Goal: Task Accomplishment & Management: Manage account settings

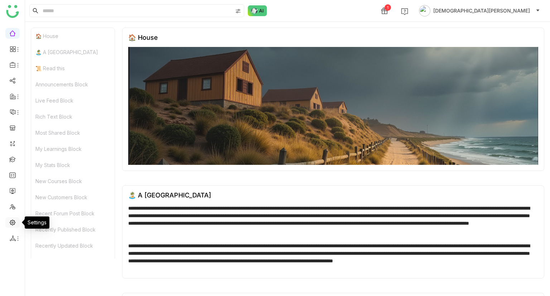
click at [11, 222] on link at bounding box center [12, 222] width 6 height 6
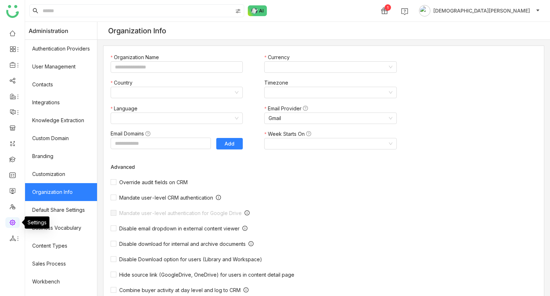
type input "*******"
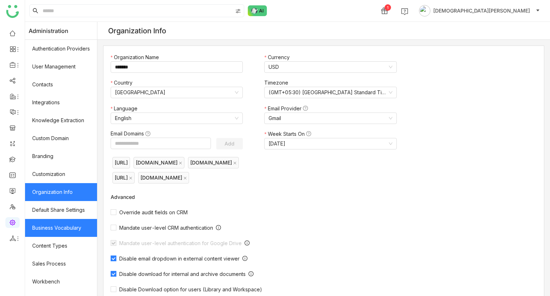
click at [56, 228] on link "Business Vocabulary" at bounding box center [61, 228] width 72 height 18
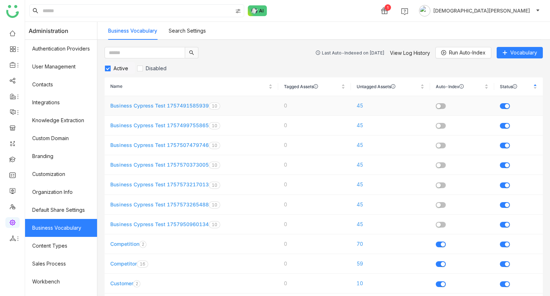
click at [161, 106] on link "Business Cypress Test 1757491585939" at bounding box center [159, 105] width 98 height 6
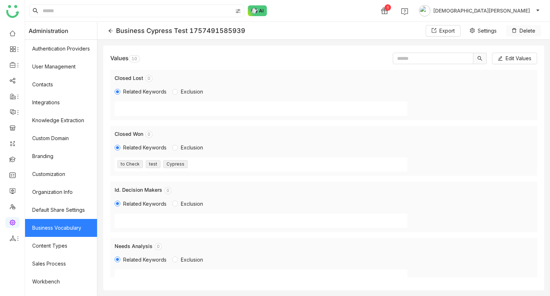
click at [524, 29] on span "Delete" at bounding box center [528, 31] width 16 height 8
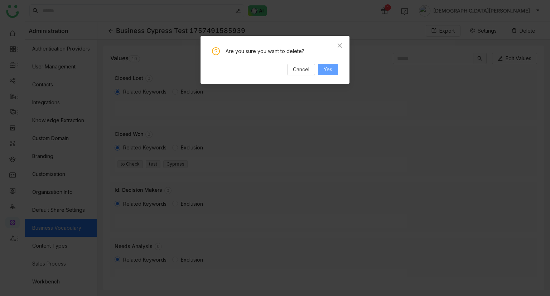
click at [329, 67] on span "Yes" at bounding box center [328, 70] width 9 height 8
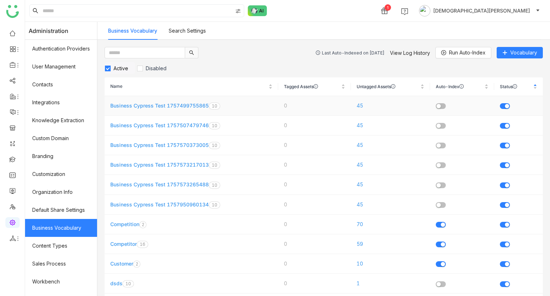
click at [151, 104] on link "Business Cypress Test 1757499755865" at bounding box center [159, 105] width 98 height 6
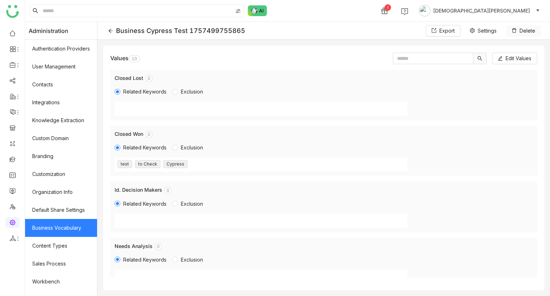
click at [528, 31] on span "Delete" at bounding box center [528, 31] width 16 height 8
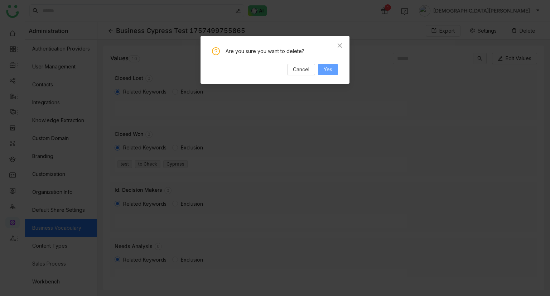
click at [332, 69] on button "Yes" at bounding box center [328, 69] width 20 height 11
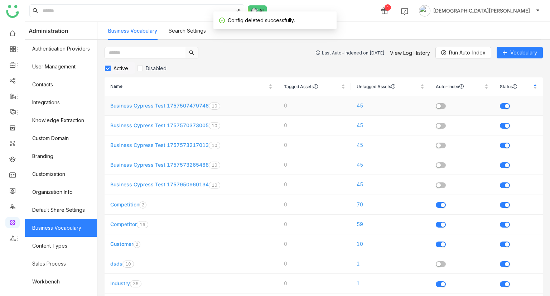
click at [163, 105] on link "Business Cypress Test 1757507479746" at bounding box center [159, 105] width 98 height 6
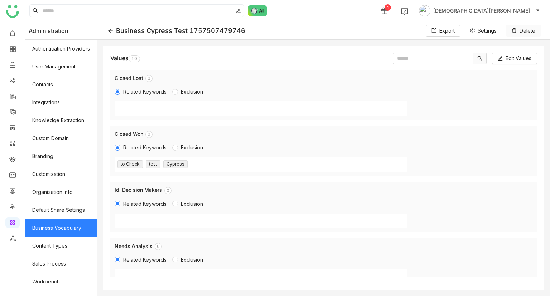
click at [526, 32] on span "Delete" at bounding box center [528, 31] width 16 height 8
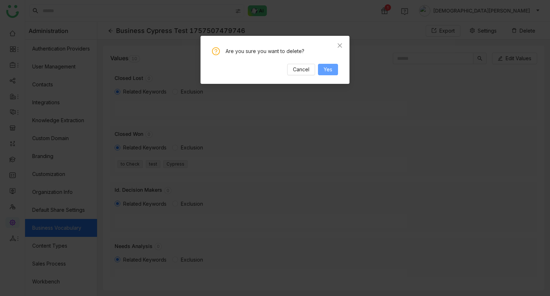
click at [329, 74] on button "Yes" at bounding box center [328, 69] width 20 height 11
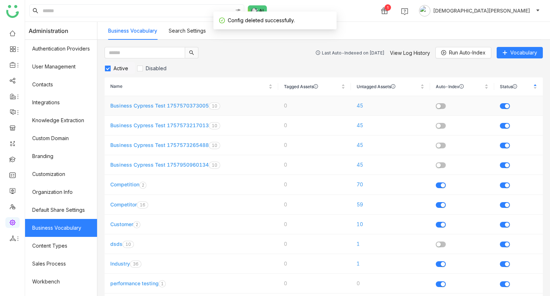
click at [138, 107] on link "Business Cypress Test 1757570373005" at bounding box center [159, 105] width 98 height 6
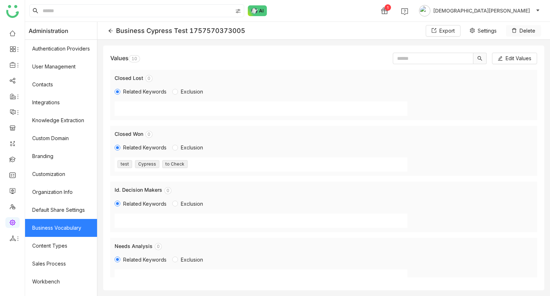
click at [519, 31] on button "Delete" at bounding box center [523, 30] width 35 height 11
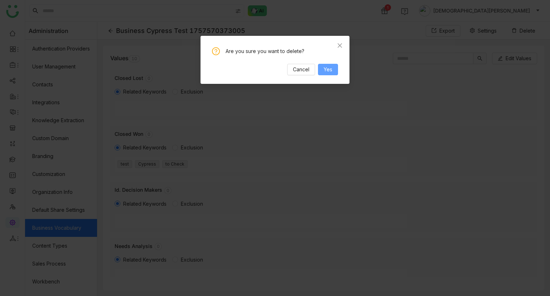
click at [330, 69] on span "Yes" at bounding box center [328, 70] width 9 height 8
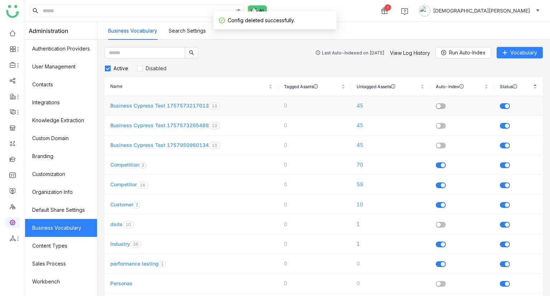
click at [180, 103] on link "Business Cypress Test 1757573217013" at bounding box center [159, 105] width 98 height 6
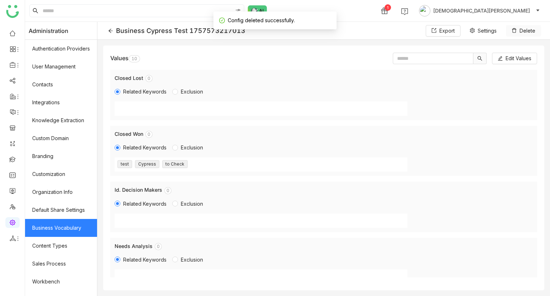
click at [524, 30] on span "Delete" at bounding box center [528, 31] width 16 height 8
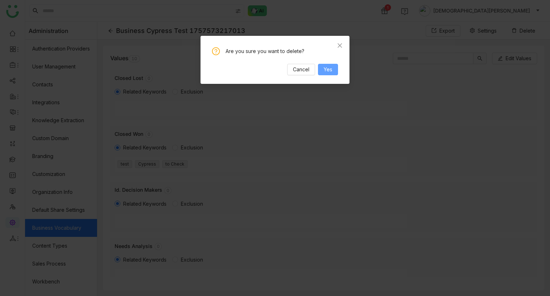
click at [333, 71] on button "Yes" at bounding box center [328, 69] width 20 height 11
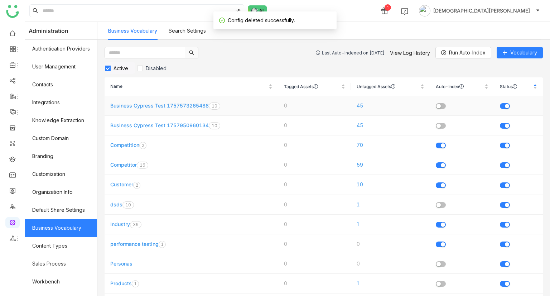
click at [171, 105] on link "Business Cypress Test 1757573265488" at bounding box center [159, 105] width 98 height 6
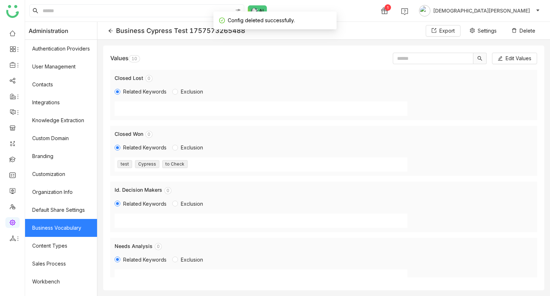
click at [467, 44] on gtmb-vocabulary-edit "Business Cypress Test 1757573265488 Export Settings Delete Values 0 1 2 3 4 5 6…" at bounding box center [323, 159] width 453 height 274
click at [521, 29] on span "Delete" at bounding box center [528, 31] width 16 height 8
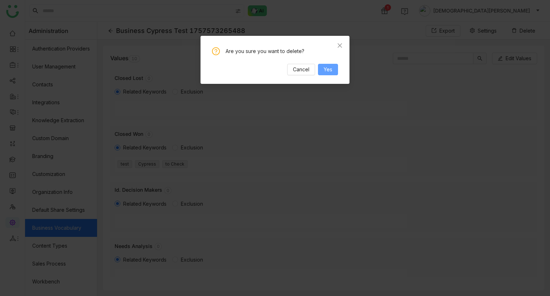
click at [325, 71] on span "Yes" at bounding box center [328, 70] width 9 height 8
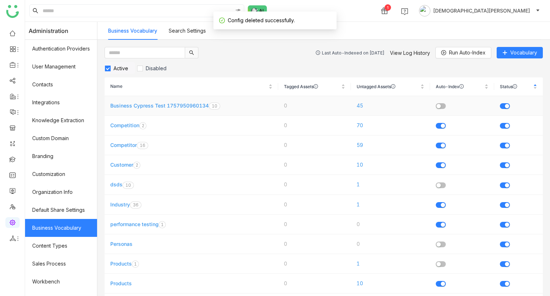
click at [181, 103] on link "Business Cypress Test 1757950960134" at bounding box center [159, 105] width 98 height 6
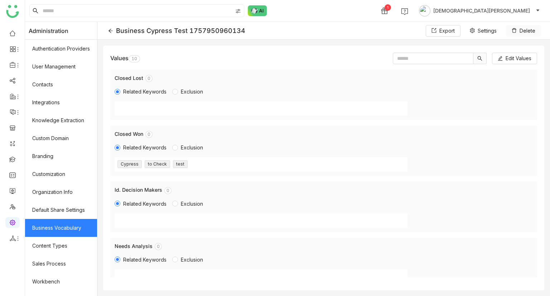
click at [517, 31] on icon at bounding box center [514, 30] width 5 height 5
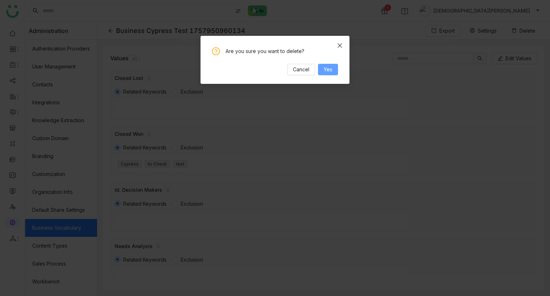
drag, startPoint x: 517, startPoint y: 31, endPoint x: 328, endPoint y: 74, distance: 194.0
click at [328, 74] on nz-modal-confirm-container "Are you sure you want to delete? Cancel Yes" at bounding box center [275, 148] width 550 height 296
click at [328, 74] on button "Yes" at bounding box center [328, 69] width 20 height 11
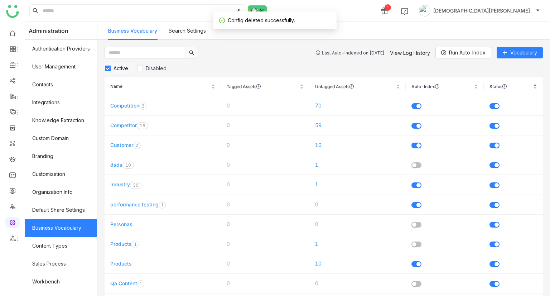
click at [191, 32] on link "Search Settings" at bounding box center [187, 31] width 37 height 6
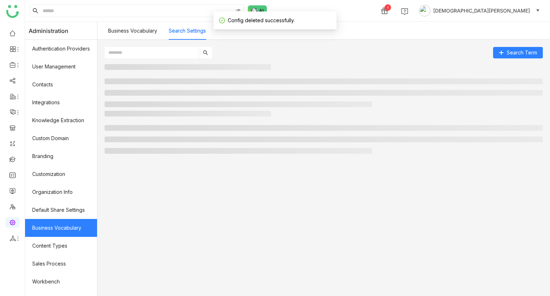
click at [191, 32] on link "Search Settings" at bounding box center [187, 31] width 37 height 6
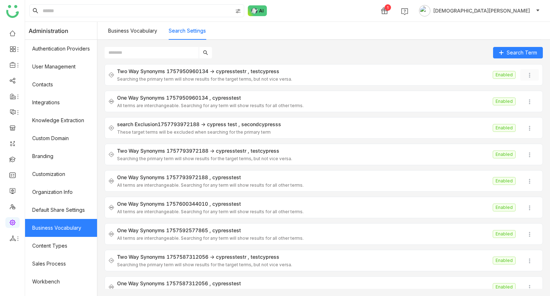
click at [526, 76] on img at bounding box center [529, 75] width 7 height 7
click at [523, 115] on icon at bounding box center [522, 116] width 4 height 5
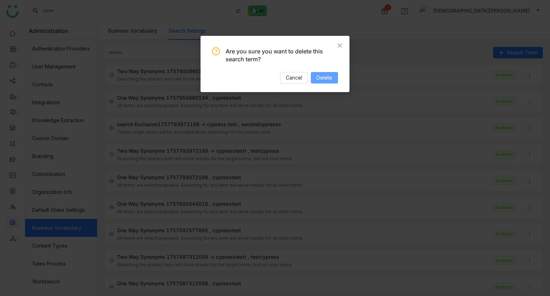
click at [333, 80] on button "Delete" at bounding box center [324, 77] width 27 height 11
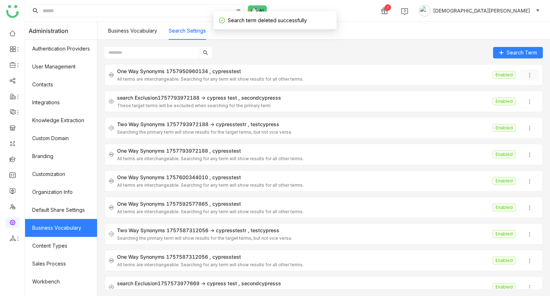
click at [526, 73] on img at bounding box center [529, 75] width 7 height 7
click at [526, 119] on span "Delete" at bounding box center [534, 117] width 16 height 6
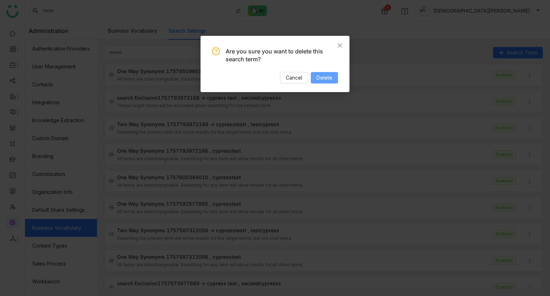
click at [323, 78] on span "Delete" at bounding box center [325, 78] width 16 height 8
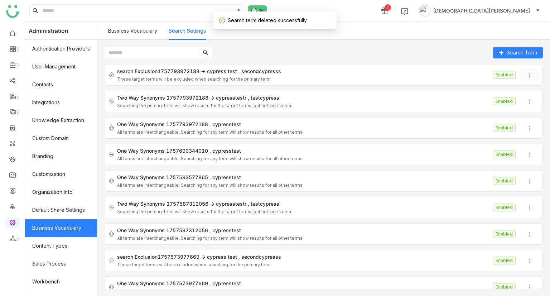
click at [526, 74] on img at bounding box center [529, 75] width 7 height 7
click at [524, 119] on span "Delete" at bounding box center [530, 117] width 23 height 8
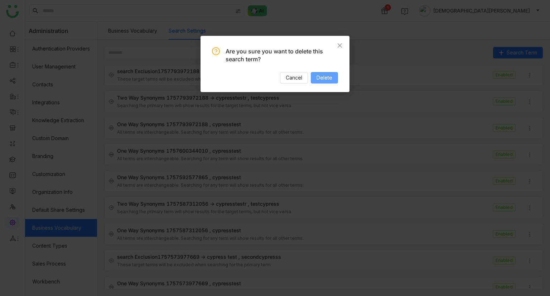
click at [314, 80] on button "Delete" at bounding box center [324, 77] width 27 height 11
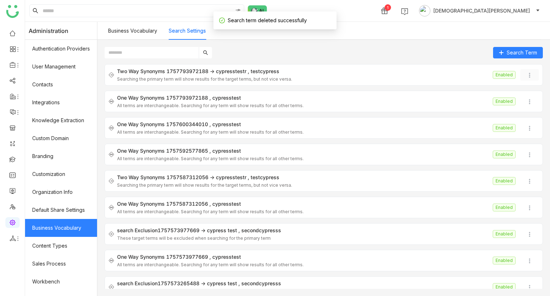
click at [526, 77] on img at bounding box center [529, 75] width 7 height 7
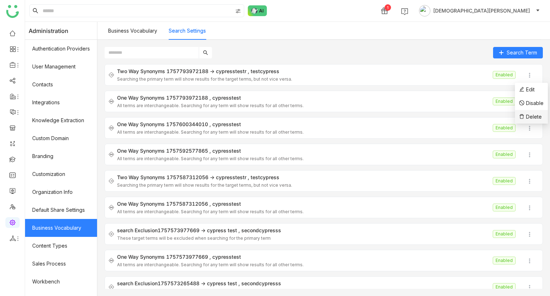
click at [522, 115] on icon at bounding box center [522, 116] width 4 height 5
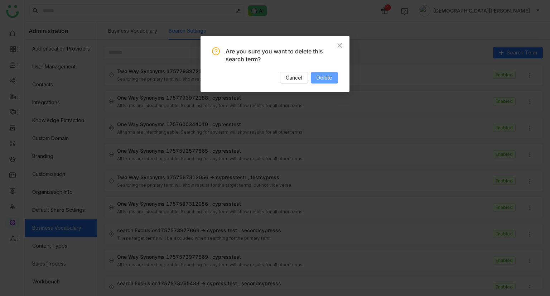
click at [328, 77] on span "Delete" at bounding box center [325, 78] width 16 height 8
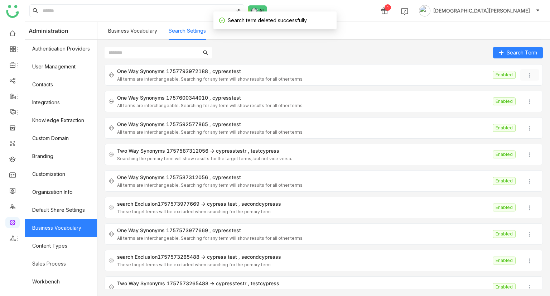
click at [526, 72] on img at bounding box center [529, 75] width 7 height 7
click at [530, 114] on span "Delete" at bounding box center [534, 117] width 16 height 6
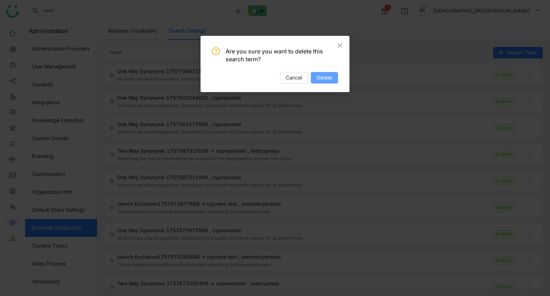
click at [322, 76] on span "Delete" at bounding box center [325, 78] width 16 height 8
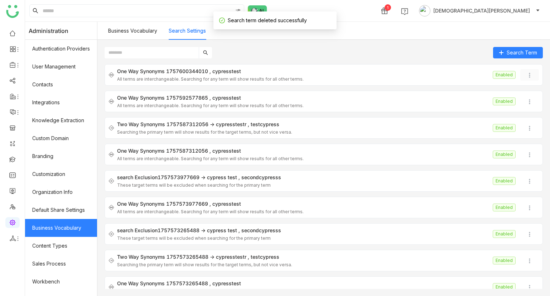
click at [526, 73] on img at bounding box center [529, 75] width 7 height 7
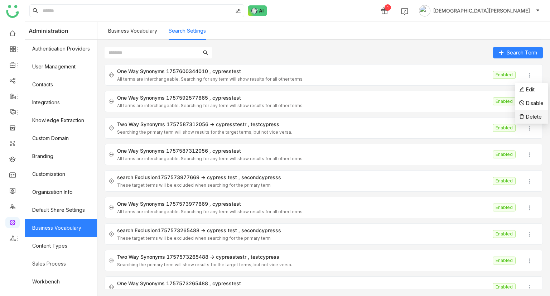
click at [528, 119] on span "Delete" at bounding box center [530, 117] width 23 height 8
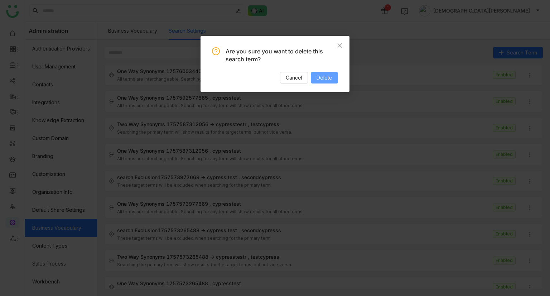
click at [332, 78] on span "Delete" at bounding box center [325, 78] width 16 height 8
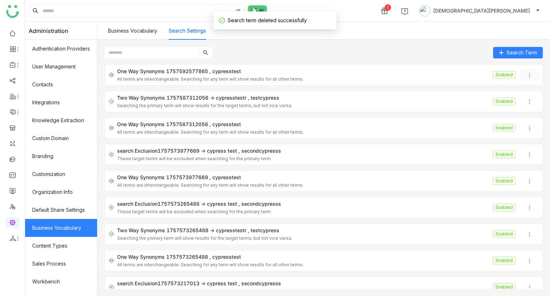
click at [526, 74] on img at bounding box center [529, 75] width 7 height 7
click at [530, 115] on span "Delete" at bounding box center [534, 117] width 16 height 6
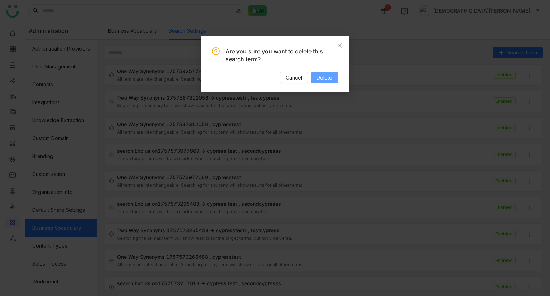
click at [324, 78] on span "Delete" at bounding box center [325, 78] width 16 height 8
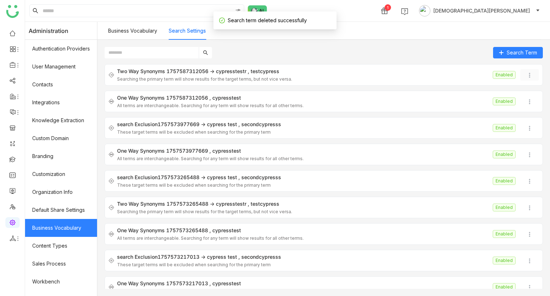
click at [526, 77] on img at bounding box center [529, 75] width 7 height 7
click at [530, 112] on li "Delete" at bounding box center [531, 117] width 33 height 14
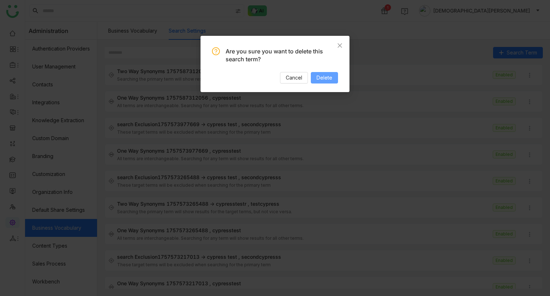
click at [320, 78] on span "Delete" at bounding box center [325, 78] width 16 height 8
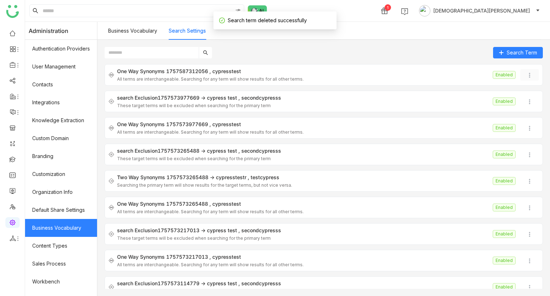
click at [526, 73] on img at bounding box center [529, 75] width 7 height 7
click at [524, 115] on icon at bounding box center [521, 116] width 5 height 5
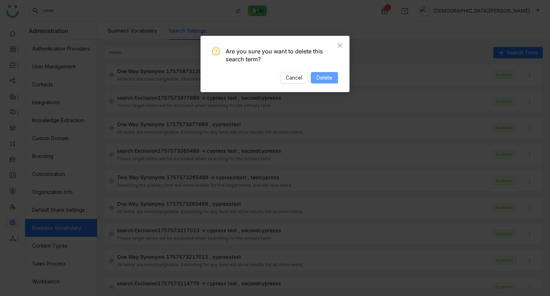
click at [322, 80] on span "Delete" at bounding box center [325, 78] width 16 height 8
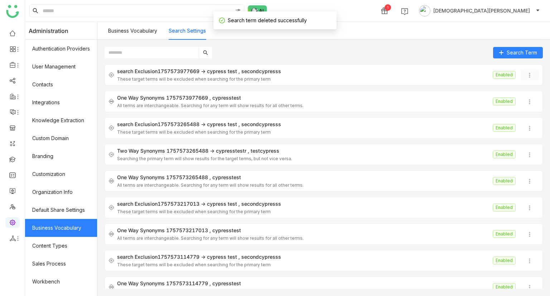
click at [526, 76] on img at bounding box center [529, 75] width 7 height 7
click at [524, 115] on span "Delete" at bounding box center [530, 117] width 23 height 8
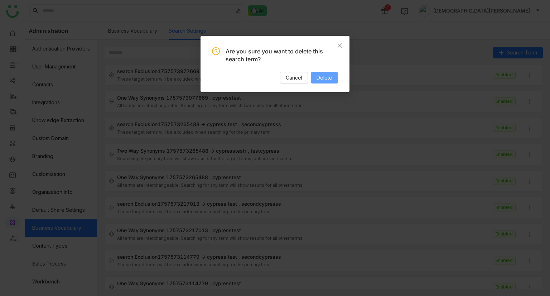
click at [323, 83] on button "Delete" at bounding box center [324, 77] width 27 height 11
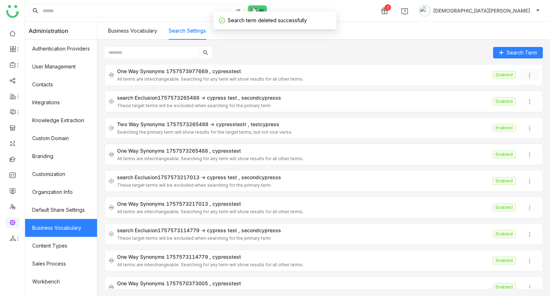
click at [526, 78] on img at bounding box center [529, 75] width 7 height 7
click at [528, 118] on span "Delete" at bounding box center [534, 117] width 16 height 6
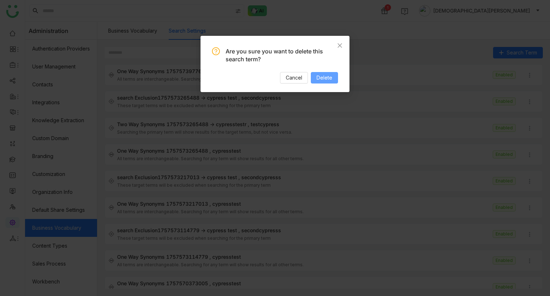
click at [328, 76] on span "Delete" at bounding box center [325, 78] width 16 height 8
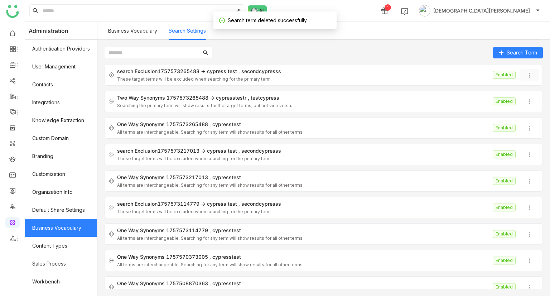
click at [526, 73] on img at bounding box center [529, 75] width 7 height 7
click at [526, 119] on span "Delete" at bounding box center [530, 117] width 23 height 8
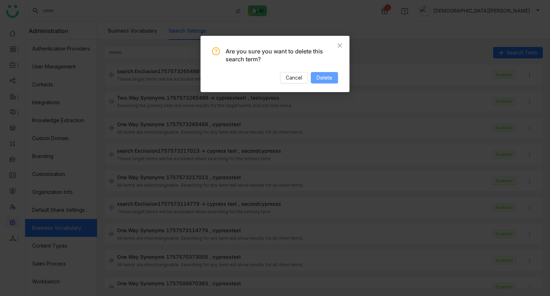
click at [325, 79] on span "Delete" at bounding box center [325, 78] width 16 height 8
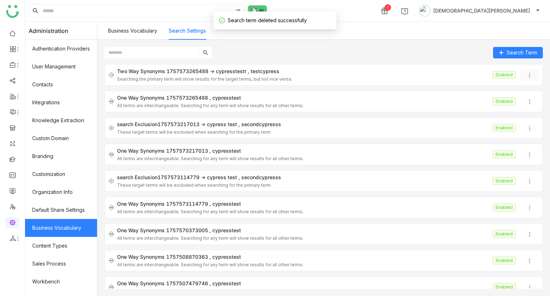
click at [526, 78] on img at bounding box center [529, 75] width 7 height 7
click at [529, 118] on span "Delete" at bounding box center [534, 117] width 16 height 6
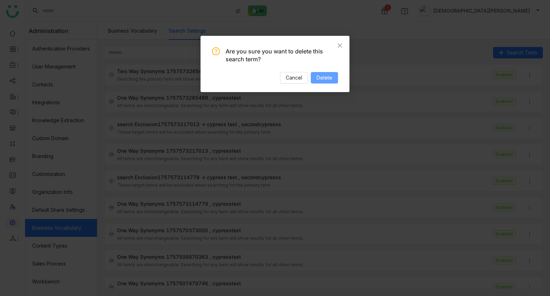
click at [324, 76] on span "Delete" at bounding box center [325, 78] width 16 height 8
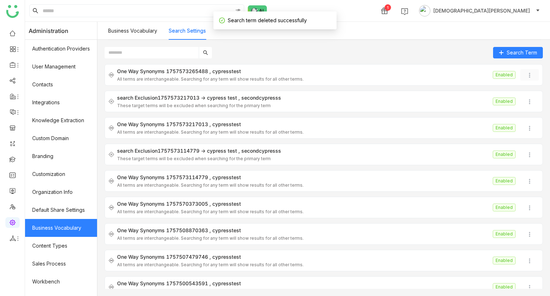
click at [526, 75] on img at bounding box center [529, 75] width 7 height 7
click at [524, 113] on span "Delete" at bounding box center [530, 117] width 23 height 8
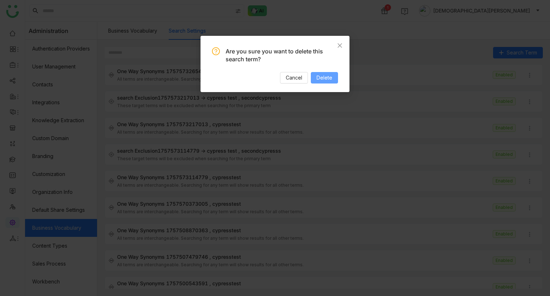
click at [329, 77] on span "Delete" at bounding box center [325, 78] width 16 height 8
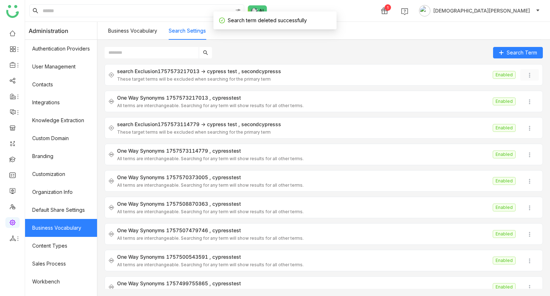
click at [526, 73] on img at bounding box center [529, 75] width 7 height 7
click at [530, 116] on span "Delete" at bounding box center [534, 117] width 16 height 6
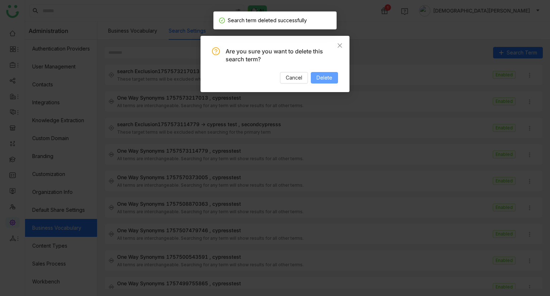
click at [326, 80] on span "Delete" at bounding box center [325, 78] width 16 height 8
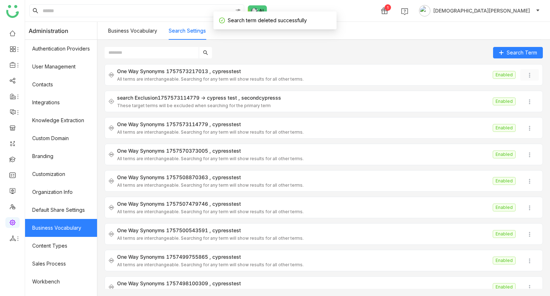
click at [526, 72] on img at bounding box center [529, 75] width 7 height 7
click at [534, 112] on li "Delete" at bounding box center [531, 117] width 33 height 14
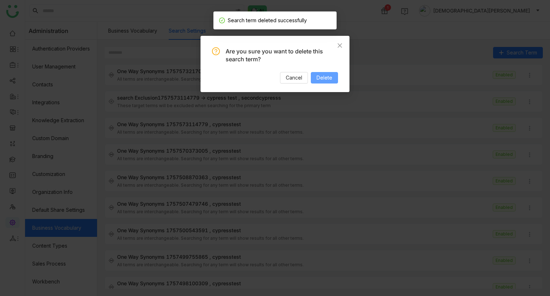
click at [323, 76] on span "Delete" at bounding box center [325, 78] width 16 height 8
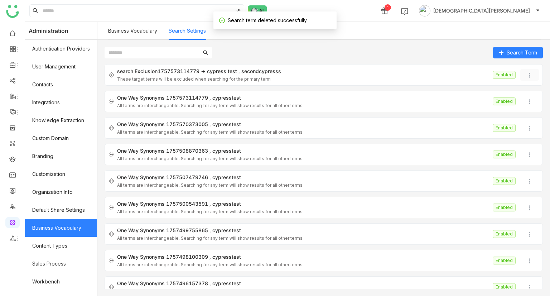
click at [522, 71] on button at bounding box center [529, 74] width 19 height 11
click at [526, 111] on li "Delete" at bounding box center [531, 117] width 33 height 14
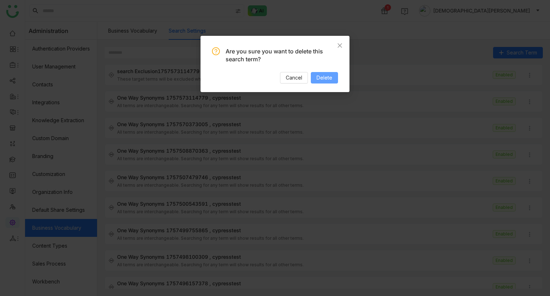
click at [327, 77] on span "Delete" at bounding box center [325, 78] width 16 height 8
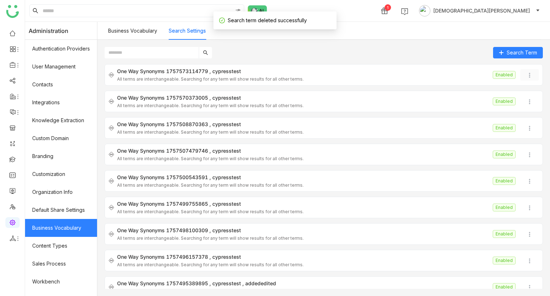
click at [526, 73] on img at bounding box center [529, 75] width 7 height 7
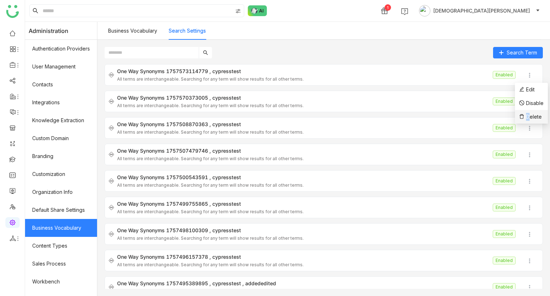
drag, startPoint x: 530, startPoint y: 116, endPoint x: 525, endPoint y: 115, distance: 5.6
click at [525, 115] on span "Delete" at bounding box center [530, 117] width 23 height 8
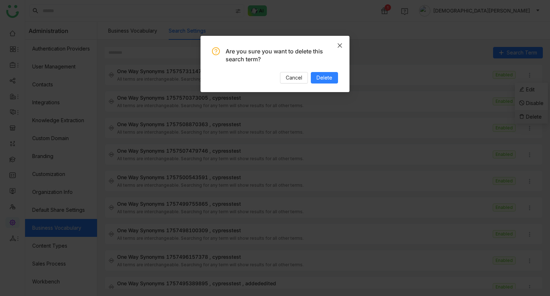
click at [525, 115] on nz-modal-confirm-container "Are you sure you want to delete this search term? Cancel Delete" at bounding box center [275, 148] width 550 height 296
click at [328, 76] on span "Delete" at bounding box center [325, 78] width 16 height 8
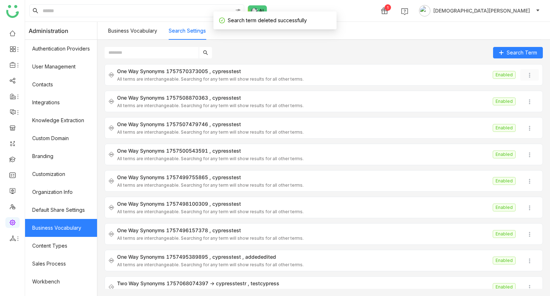
click at [526, 74] on img at bounding box center [529, 75] width 7 height 7
click at [526, 115] on span "Delete" at bounding box center [530, 117] width 23 height 8
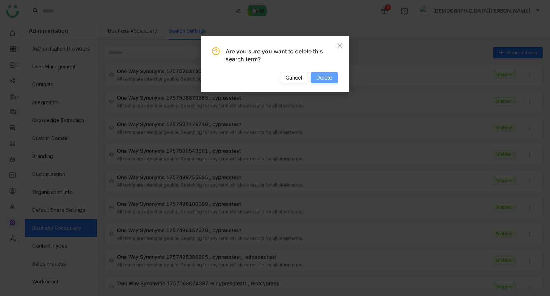
click at [326, 80] on span "Delete" at bounding box center [325, 78] width 16 height 8
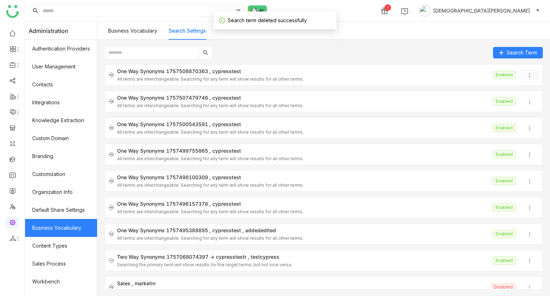
click at [528, 72] on button at bounding box center [529, 74] width 19 height 11
click at [526, 115] on span "Delete" at bounding box center [534, 117] width 16 height 6
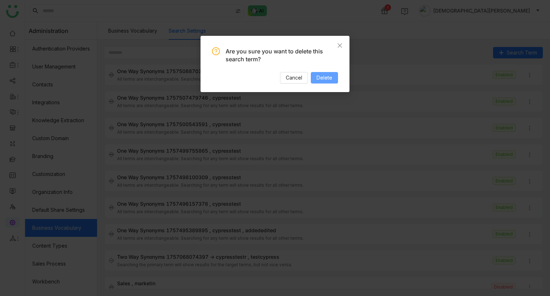
click at [328, 80] on span "Delete" at bounding box center [325, 78] width 16 height 8
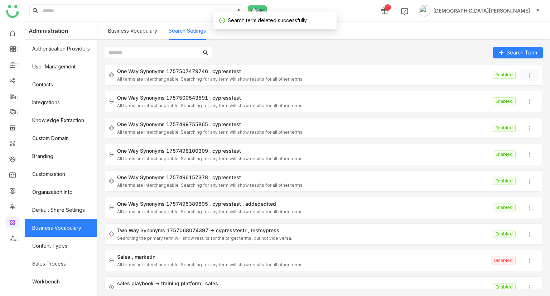
click at [526, 75] on img at bounding box center [529, 75] width 7 height 7
click at [525, 118] on span "Delete" at bounding box center [530, 117] width 23 height 8
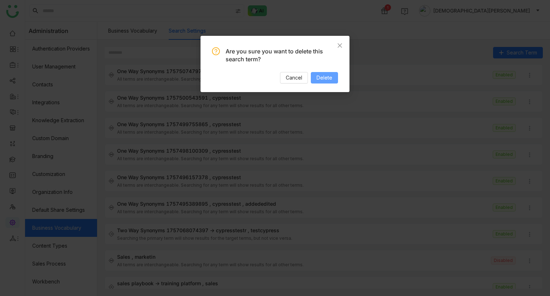
click at [324, 81] on span "Delete" at bounding box center [325, 78] width 16 height 8
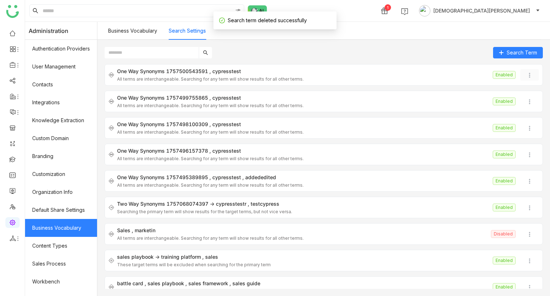
click at [523, 70] on button at bounding box center [529, 74] width 19 height 11
click at [530, 119] on span "Delete" at bounding box center [534, 117] width 16 height 6
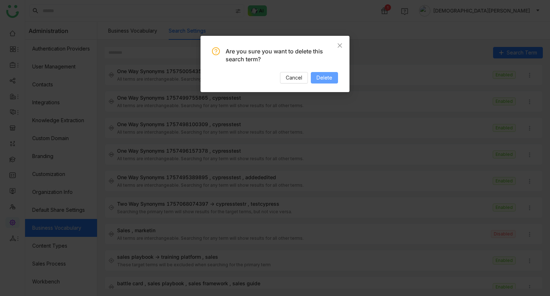
click at [318, 81] on span "Delete" at bounding box center [325, 78] width 16 height 8
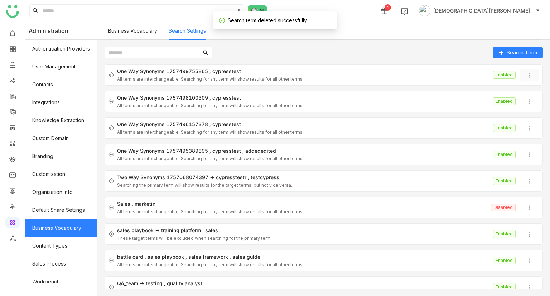
click at [526, 75] on img at bounding box center [529, 75] width 7 height 7
click at [527, 114] on span "Delete" at bounding box center [534, 117] width 16 height 6
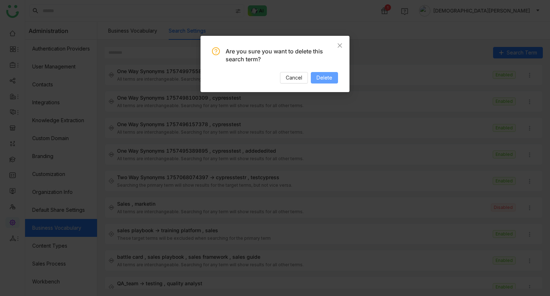
click at [319, 76] on span "Delete" at bounding box center [325, 78] width 16 height 8
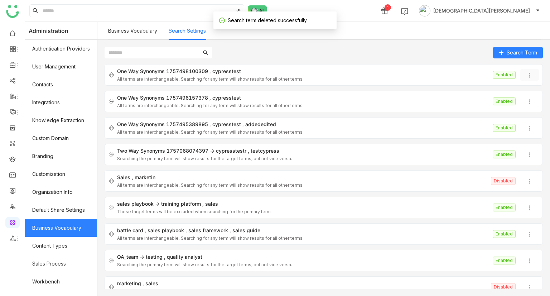
click at [526, 73] on img at bounding box center [529, 75] width 7 height 7
click at [529, 110] on li "Delete" at bounding box center [531, 117] width 33 height 14
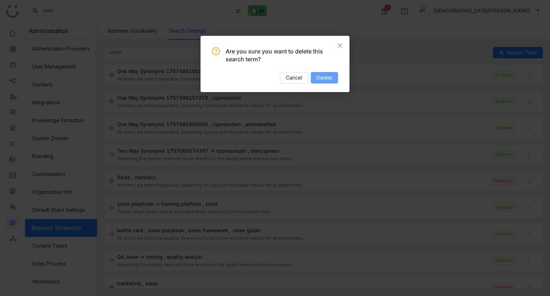
click at [321, 77] on span "Delete" at bounding box center [325, 78] width 16 height 8
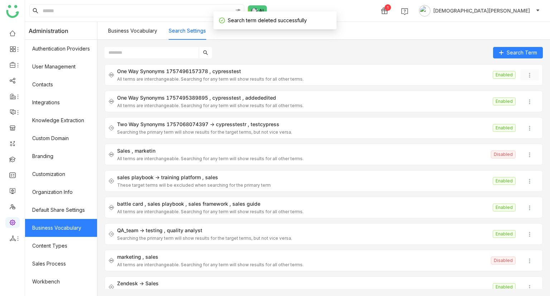
click at [526, 77] on img at bounding box center [529, 75] width 7 height 7
click at [528, 119] on span "Delete" at bounding box center [534, 117] width 16 height 6
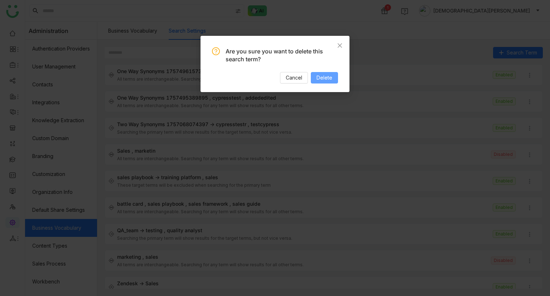
click at [330, 79] on span "Delete" at bounding box center [325, 78] width 16 height 8
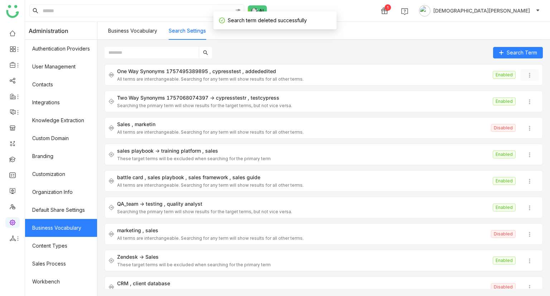
click at [526, 72] on img at bounding box center [529, 75] width 7 height 7
click at [528, 119] on span "Delete" at bounding box center [534, 117] width 16 height 6
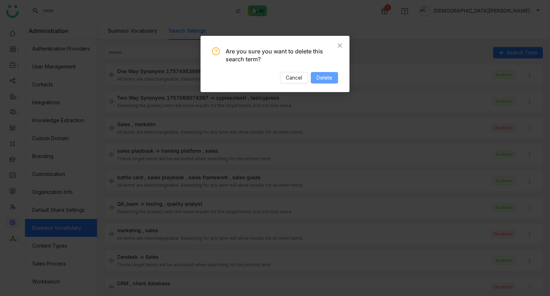
click at [325, 79] on span "Delete" at bounding box center [325, 78] width 16 height 8
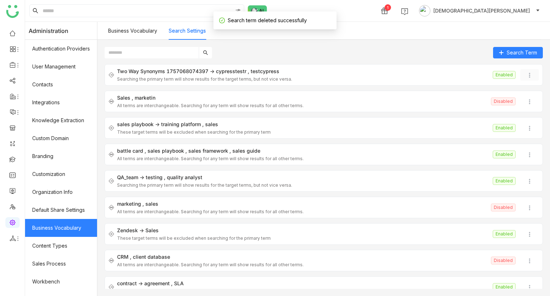
click at [526, 73] on img at bounding box center [529, 75] width 7 height 7
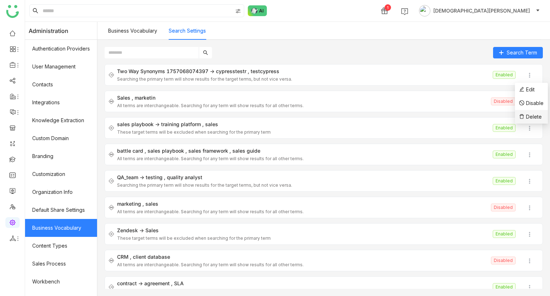
click at [528, 116] on span "Delete" at bounding box center [534, 117] width 16 height 6
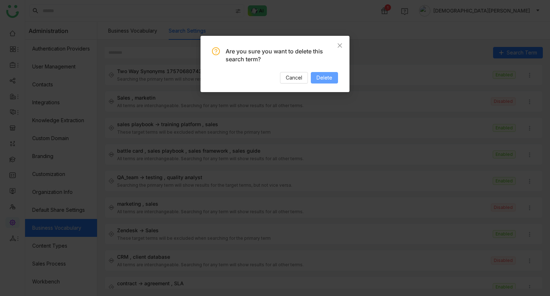
click at [328, 79] on span "Delete" at bounding box center [325, 78] width 16 height 8
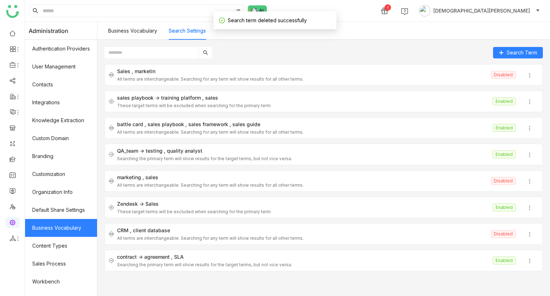
click at [143, 29] on link "Business Vocabulary" at bounding box center [132, 31] width 49 height 6
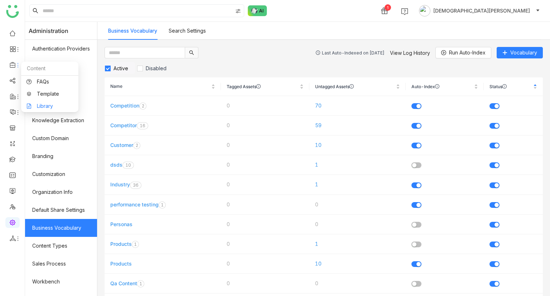
click at [54, 103] on link "Library" at bounding box center [50, 105] width 47 height 5
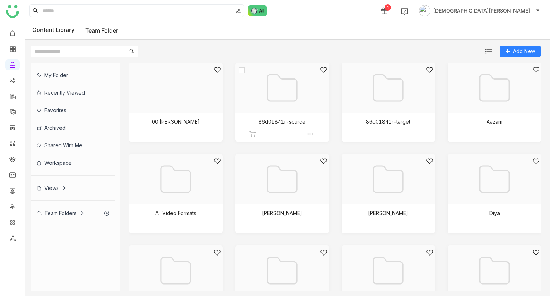
click at [264, 75] on div at bounding box center [280, 96] width 82 height 61
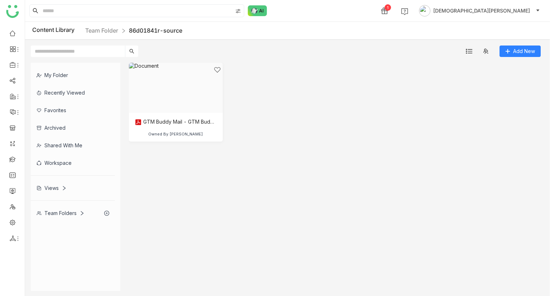
click at [67, 72] on div "My Folder" at bounding box center [73, 75] width 84 height 18
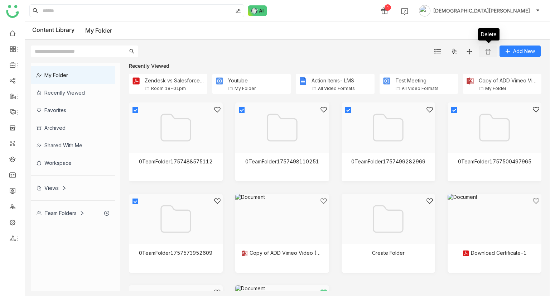
click at [490, 54] on img at bounding box center [488, 51] width 7 height 7
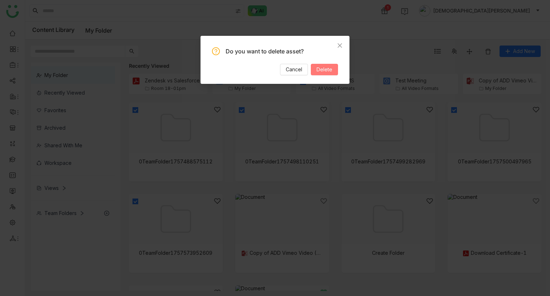
click at [327, 67] on span "Delete" at bounding box center [325, 70] width 16 height 8
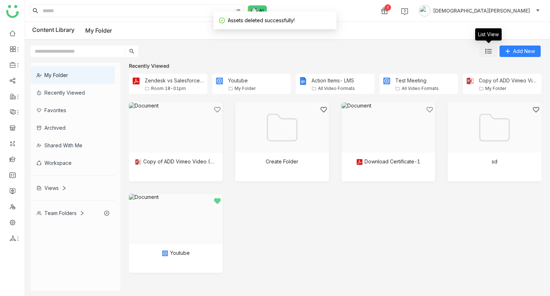
click at [490, 50] on img at bounding box center [488, 51] width 6 height 6
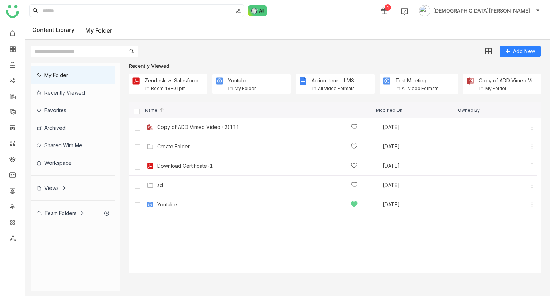
click at [75, 210] on div "Team Folders" at bounding box center [61, 213] width 48 height 6
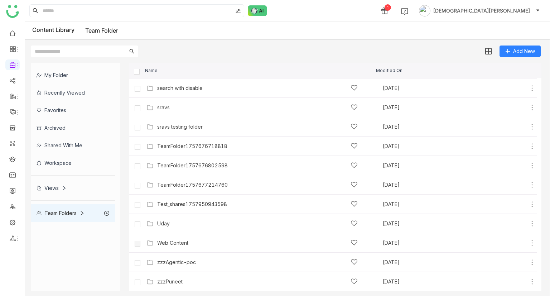
scroll to position [289, 0]
click at [490, 49] on img at bounding box center [488, 51] width 7 height 7
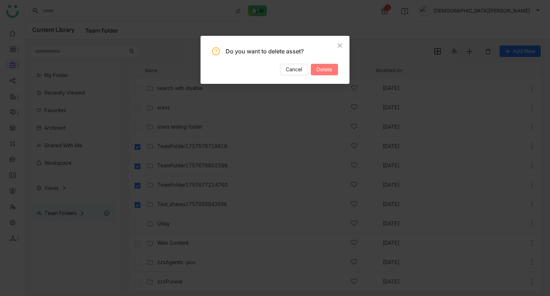
click at [327, 67] on span "Delete" at bounding box center [325, 70] width 16 height 8
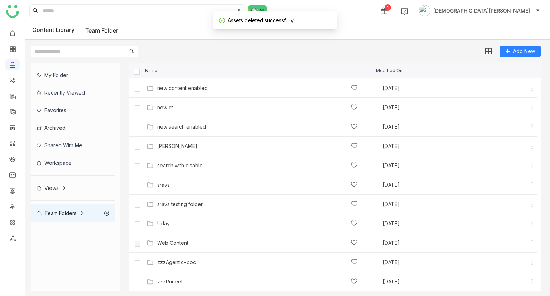
scroll to position [0, 0]
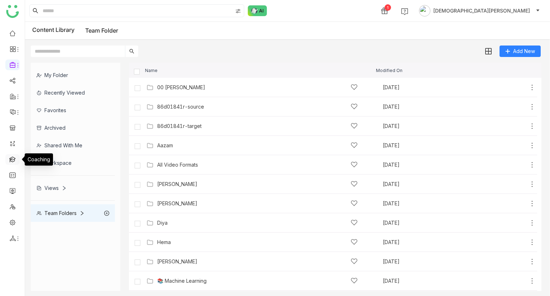
click at [9, 157] on link at bounding box center [12, 159] width 6 height 6
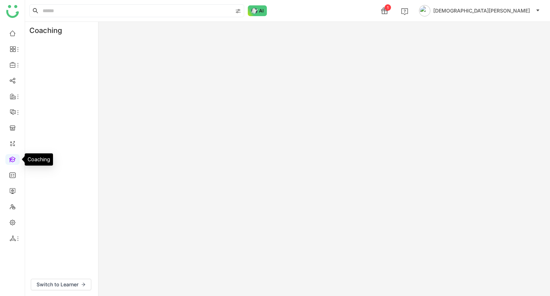
click at [9, 157] on link at bounding box center [12, 159] width 6 height 6
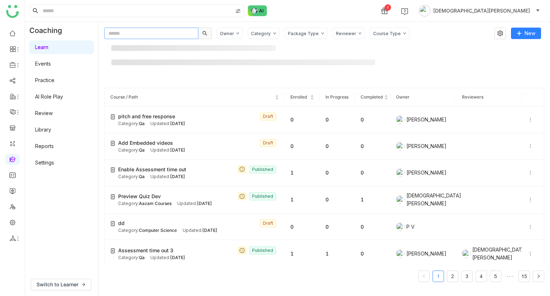
click at [153, 35] on input "text" at bounding box center [151, 33] width 94 height 11
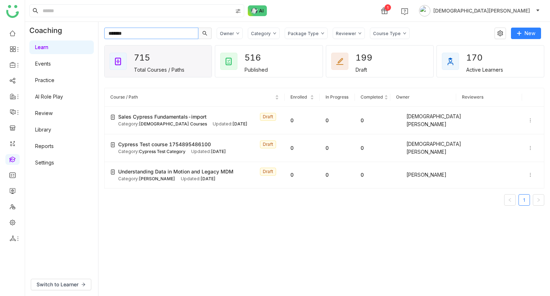
type input "*******"
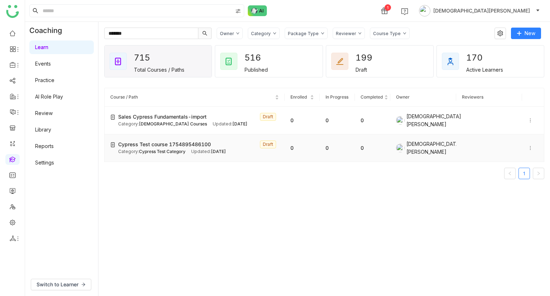
click at [528, 148] on div at bounding box center [533, 148] width 10 height 8
click at [516, 163] on span "Delete" at bounding box center [510, 166] width 16 height 6
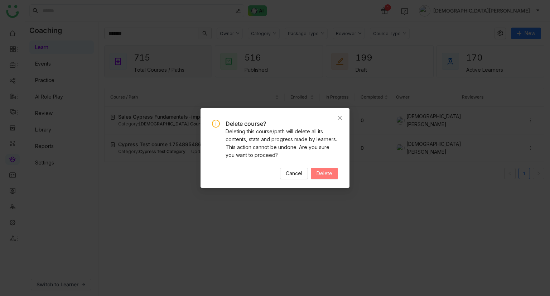
click at [319, 169] on span "Delete" at bounding box center [325, 173] width 16 height 8
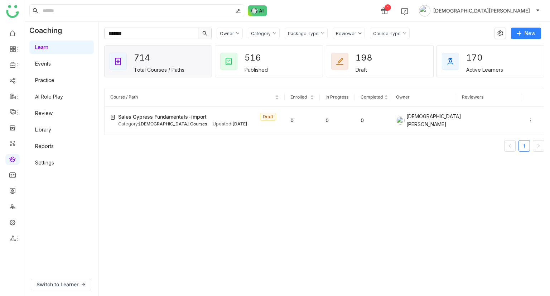
click at [47, 65] on link "Events" at bounding box center [43, 64] width 16 height 6
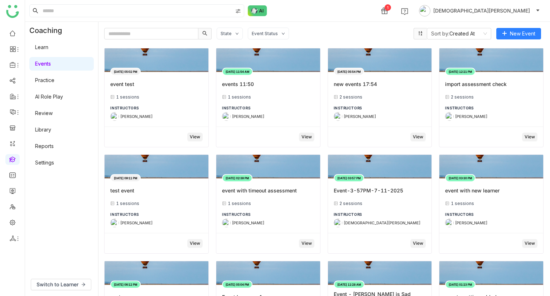
click at [48, 50] on link "Learn" at bounding box center [41, 47] width 13 height 6
